Goal: Check status: Check status

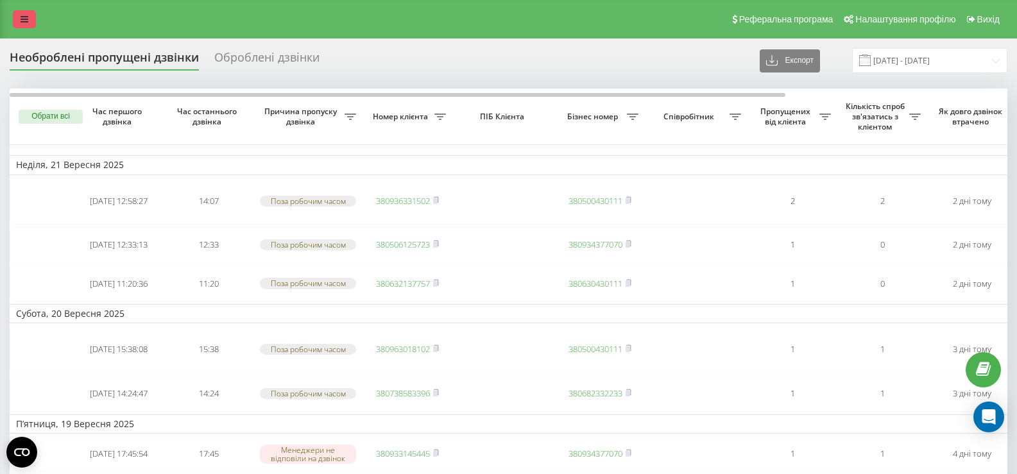
click at [28, 24] on link at bounding box center [24, 19] width 23 height 18
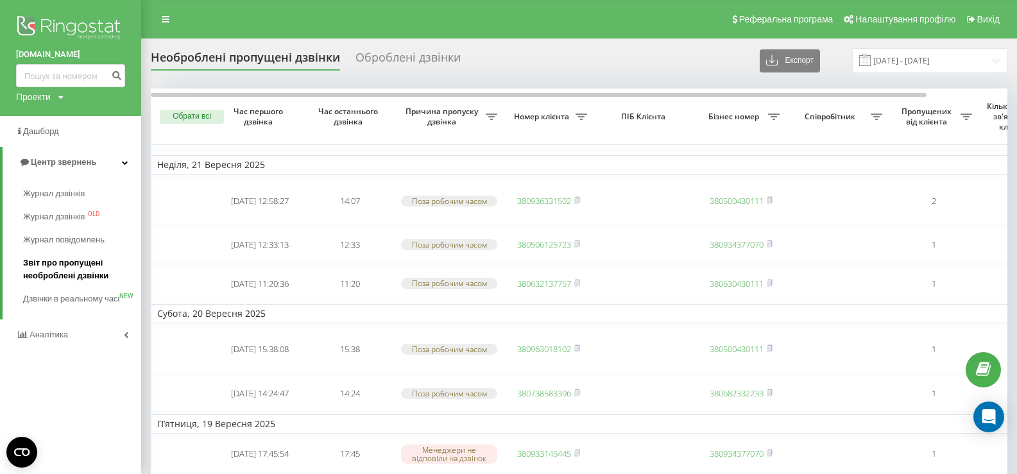
click at [81, 262] on span "Звіт про пропущені необроблені дзвінки" at bounding box center [79, 270] width 112 height 26
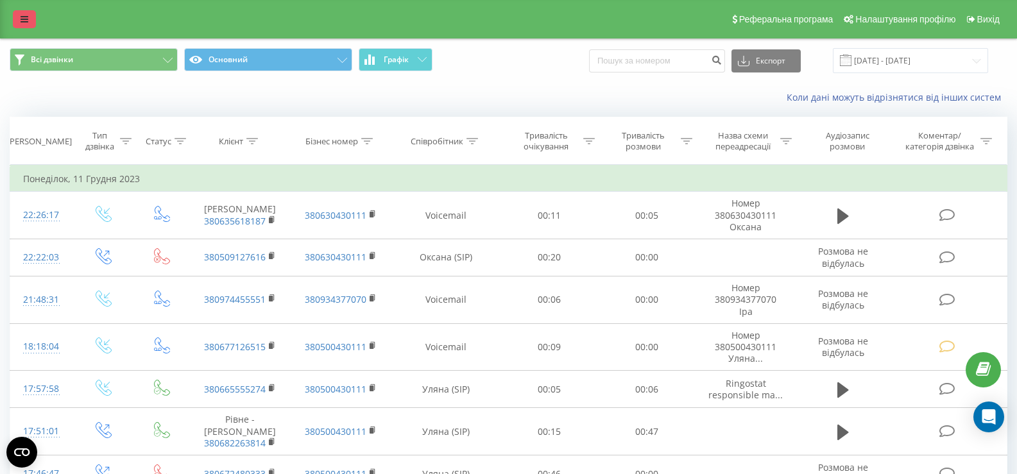
click at [15, 17] on link at bounding box center [24, 19] width 23 height 18
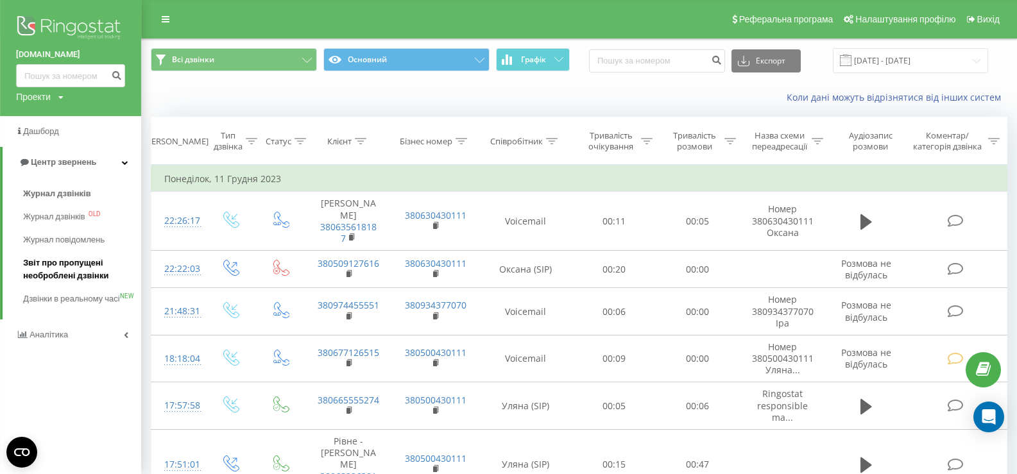
click at [83, 273] on span "Звіт про пропущені необроблені дзвінки" at bounding box center [79, 270] width 112 height 26
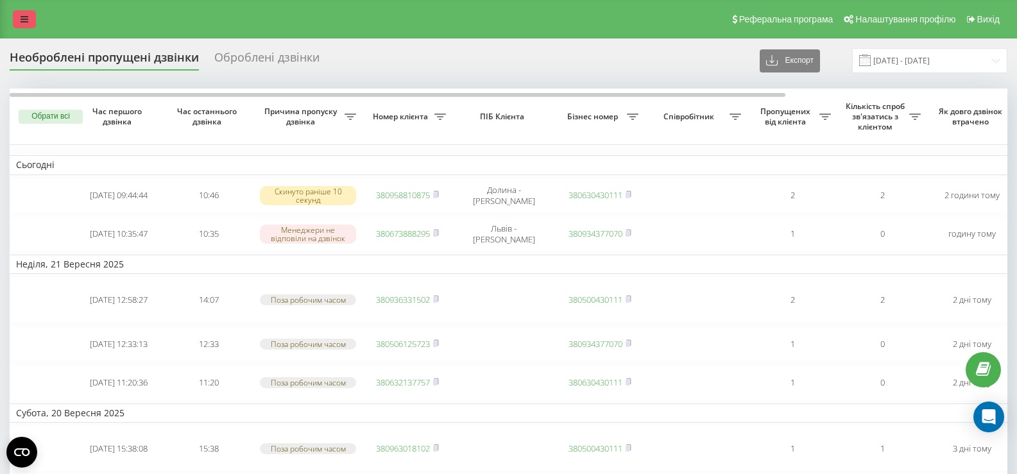
click at [30, 19] on link at bounding box center [24, 19] width 23 height 18
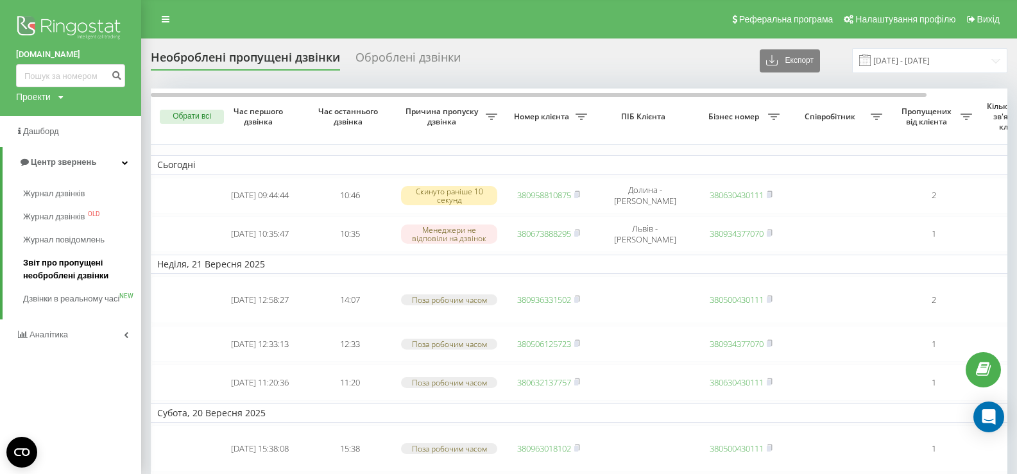
click at [73, 271] on span "Звіт про пропущені необроблені дзвінки" at bounding box center [79, 270] width 112 height 26
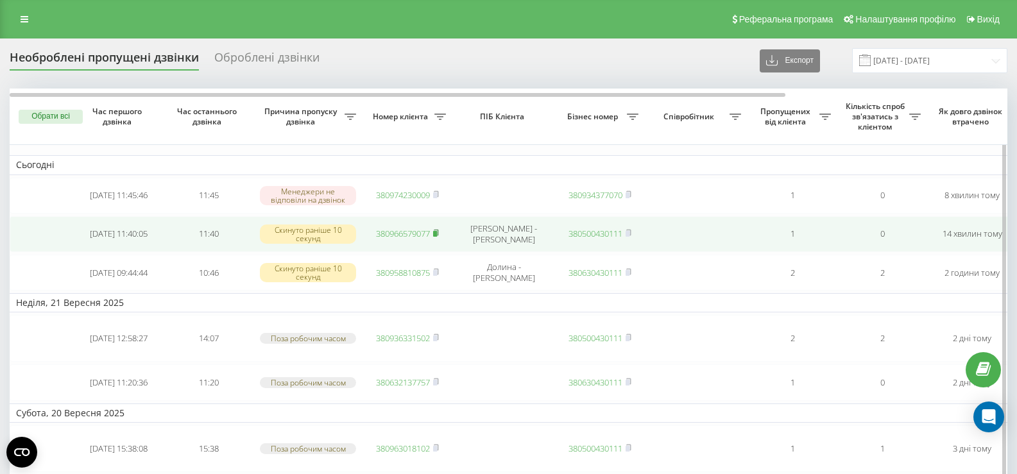
click at [439, 233] on icon at bounding box center [436, 233] width 6 height 8
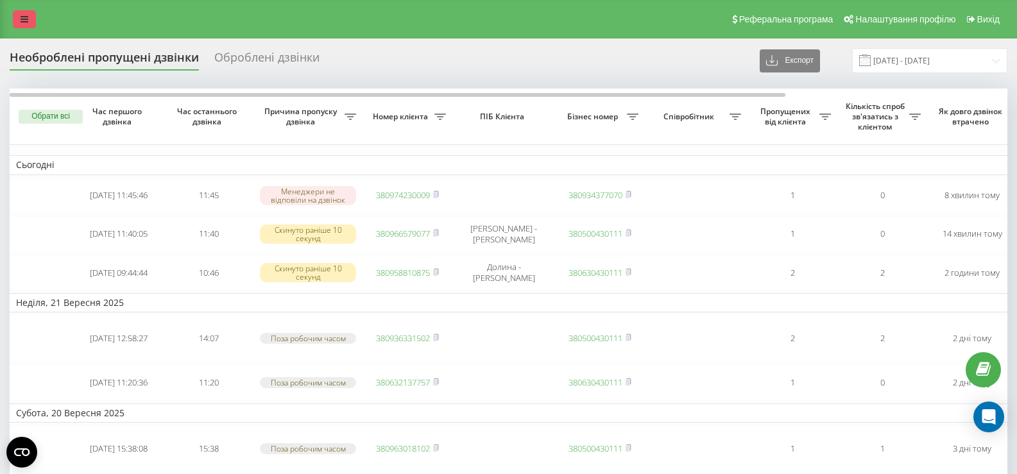
click at [24, 10] on link at bounding box center [24, 19] width 23 height 18
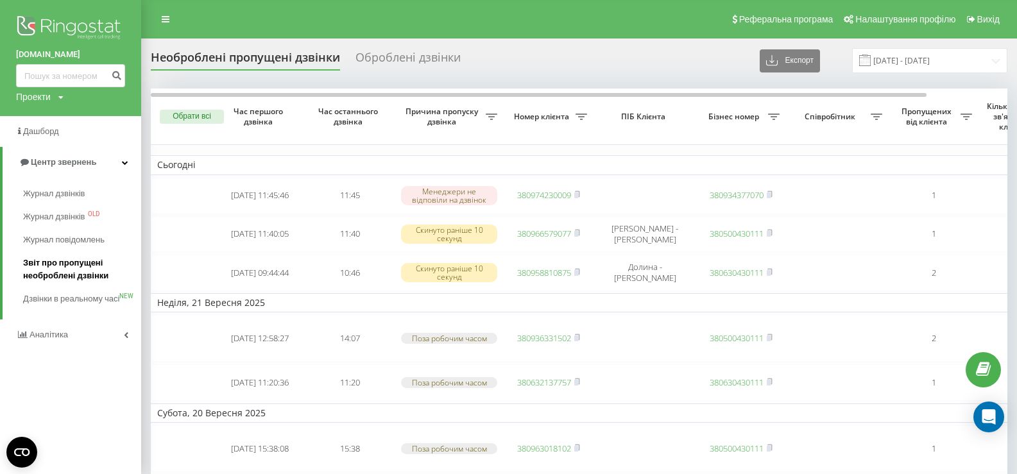
click at [62, 267] on span "Звіт про пропущені необроблені дзвінки" at bounding box center [79, 270] width 112 height 26
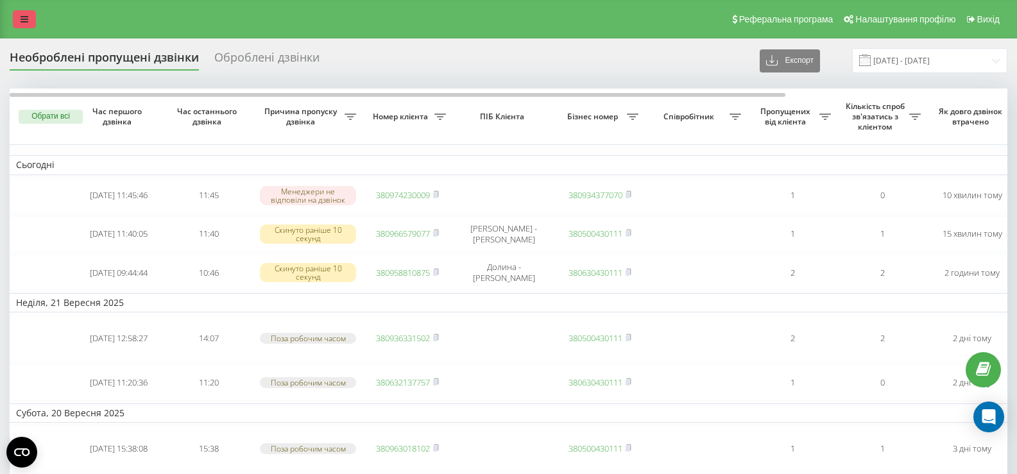
click at [19, 22] on link at bounding box center [24, 19] width 23 height 18
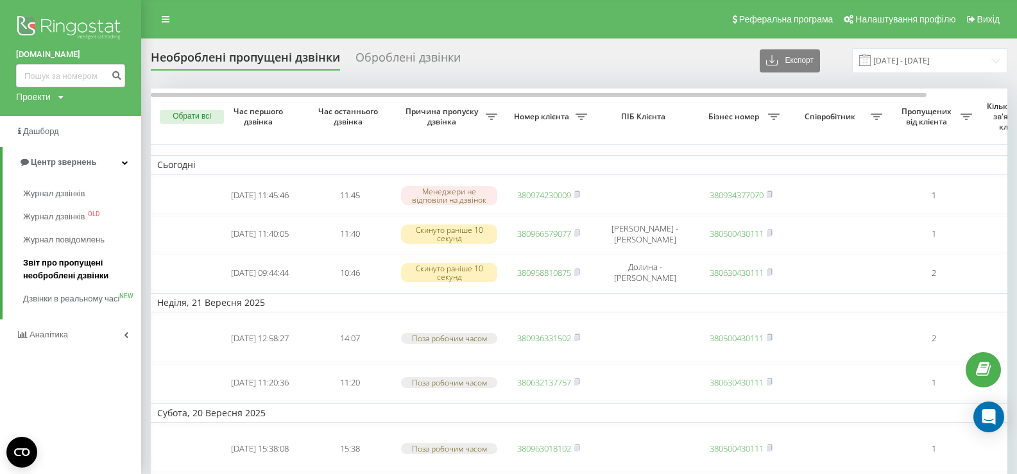
click at [85, 264] on span "Звіт про пропущені необроблені дзвінки" at bounding box center [79, 270] width 112 height 26
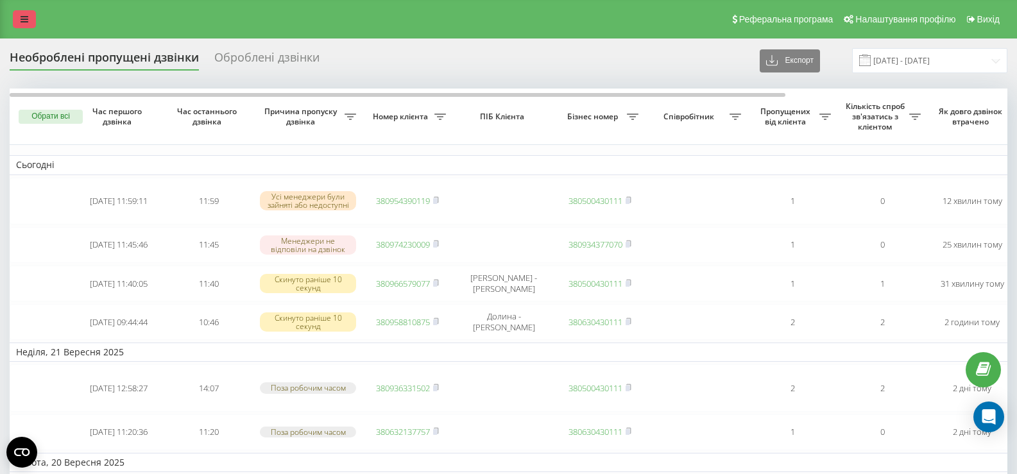
click at [31, 21] on link at bounding box center [24, 19] width 23 height 18
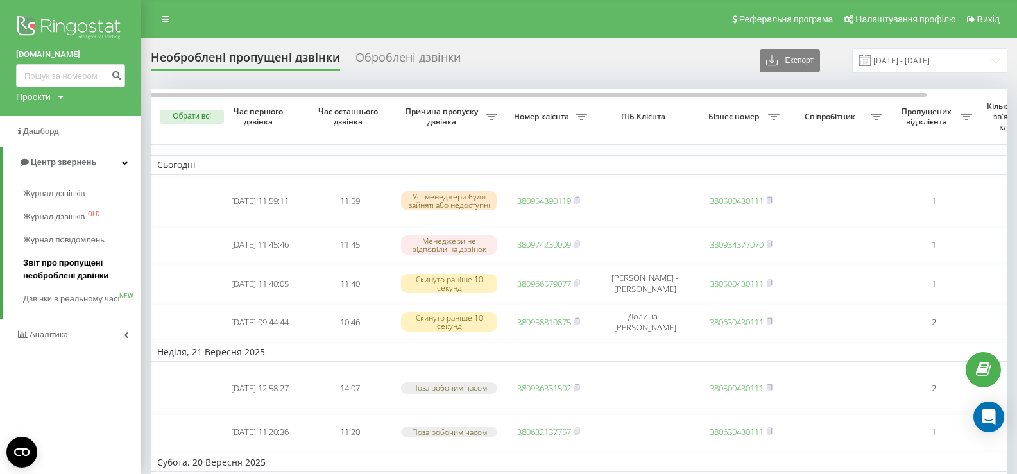
click at [74, 267] on span "Звіт про пропущені необроблені дзвінки" at bounding box center [79, 270] width 112 height 26
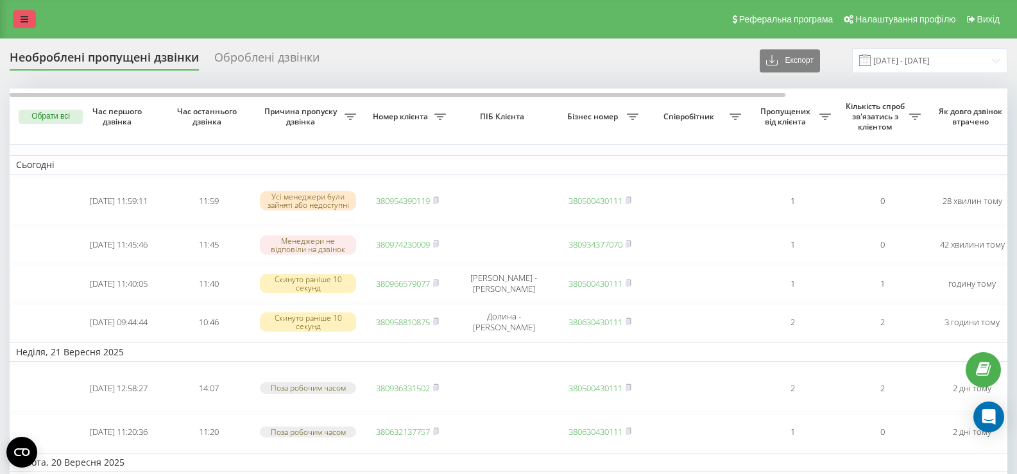
click at [23, 20] on icon at bounding box center [25, 19] width 8 height 9
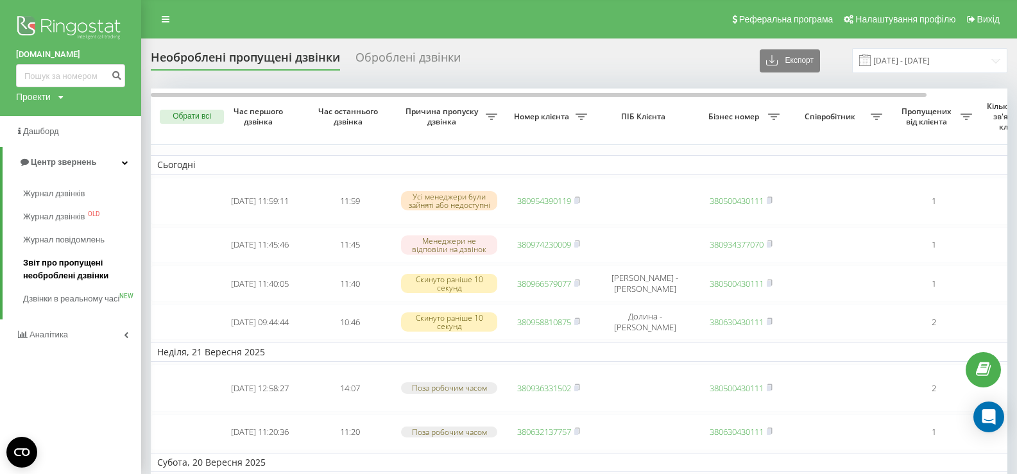
click at [81, 264] on span "Звіт про пропущені необроблені дзвінки" at bounding box center [79, 270] width 112 height 26
